Goal: Information Seeking & Learning: Learn about a topic

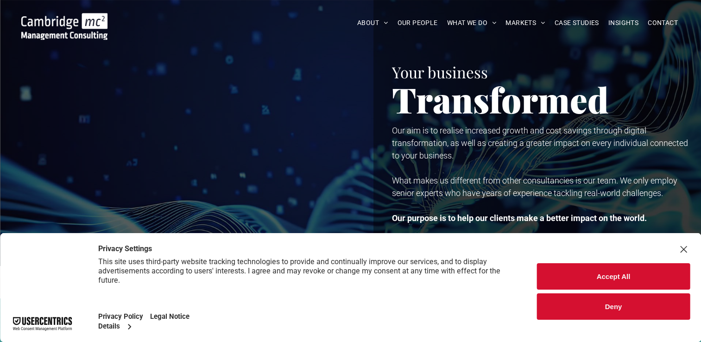
click at [689, 249] on div "Close Layer" at bounding box center [683, 249] width 13 height 13
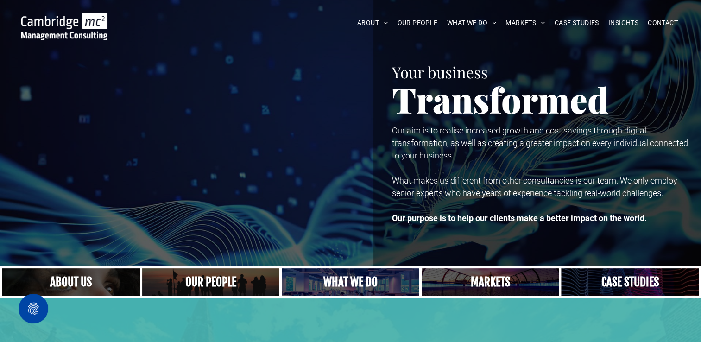
click at [197, 281] on link "A crowd in silhouette at sunset, on a rise or lookout point" at bounding box center [210, 282] width 145 height 30
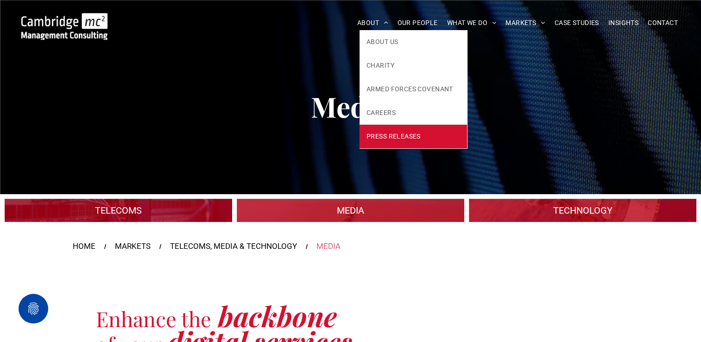
click at [382, 136] on span "PRESS RELEASES" at bounding box center [393, 137] width 54 height 10
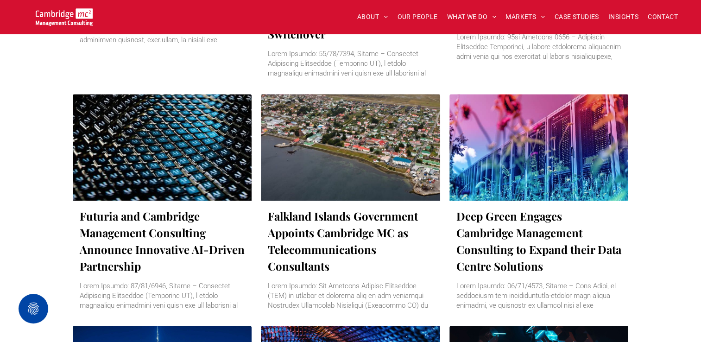
scroll to position [880, 0]
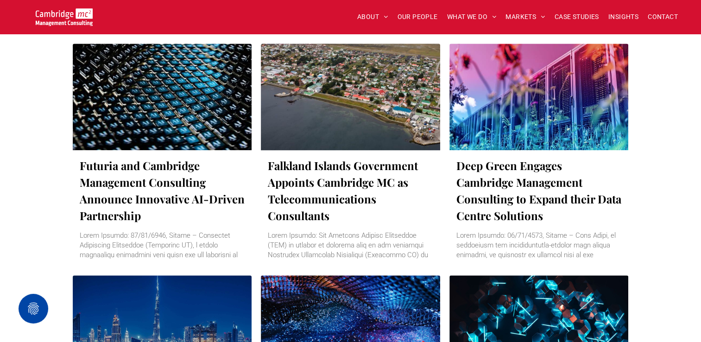
click at [311, 216] on link "Falkland Islands Government Appoints Cambridge MC as Telecommunications Consult…" at bounding box center [350, 190] width 165 height 67
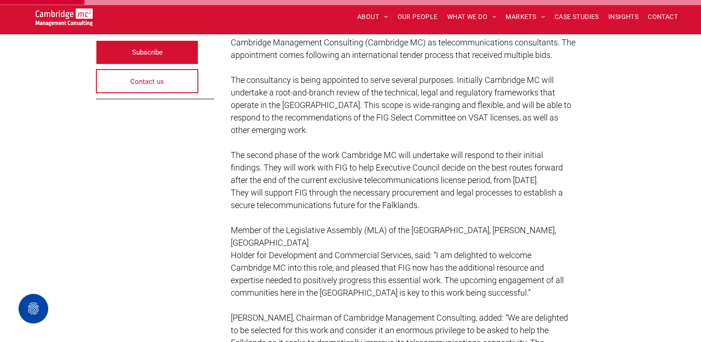
scroll to position [278, 0]
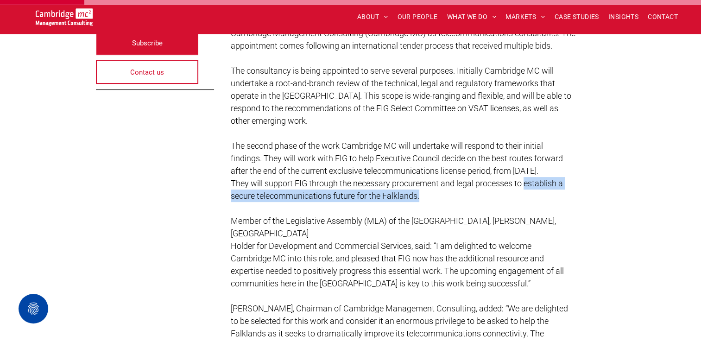
drag, startPoint x: 421, startPoint y: 196, endPoint x: 525, endPoint y: 184, distance: 104.4
drag, startPoint x: 525, startPoint y: 184, endPoint x: 536, endPoint y: 182, distance: 10.9
drag, startPoint x: 536, startPoint y: 182, endPoint x: 474, endPoint y: 201, distance: 64.0
click at [474, 201] on p "secure telecommunications future for the Falklands." at bounding box center [418, 195] width 375 height 13
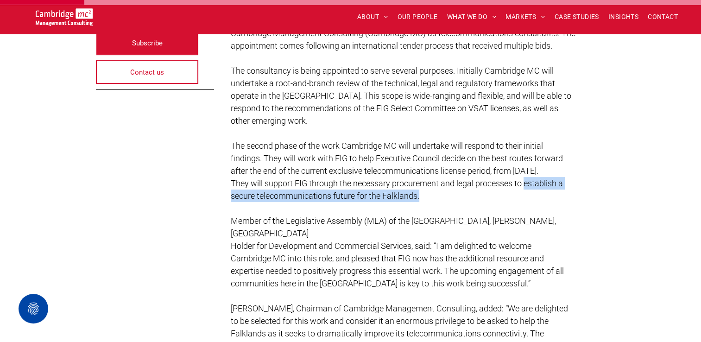
copy div "establish a secure telecommunications future for the Falklands."
click at [440, 192] on p "secure telecommunications future for the Falklands." at bounding box center [418, 195] width 375 height 13
